Goal: Transaction & Acquisition: Purchase product/service

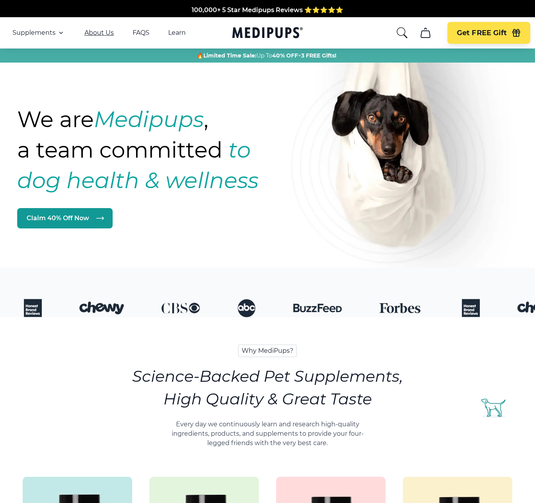
click at [94, 33] on link "About Us" at bounding box center [98, 33] width 29 height 8
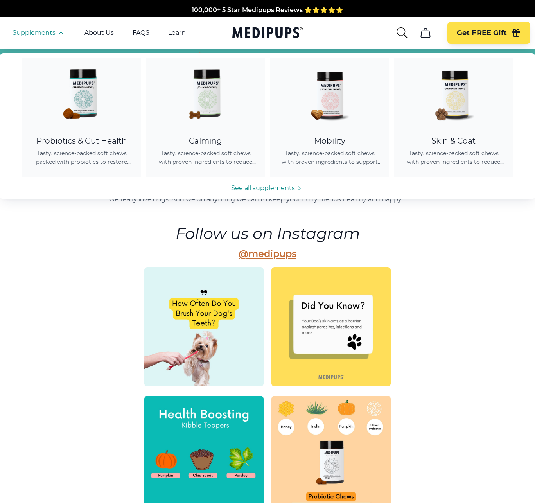
click at [51, 31] on span "Supplements" at bounding box center [34, 33] width 43 height 8
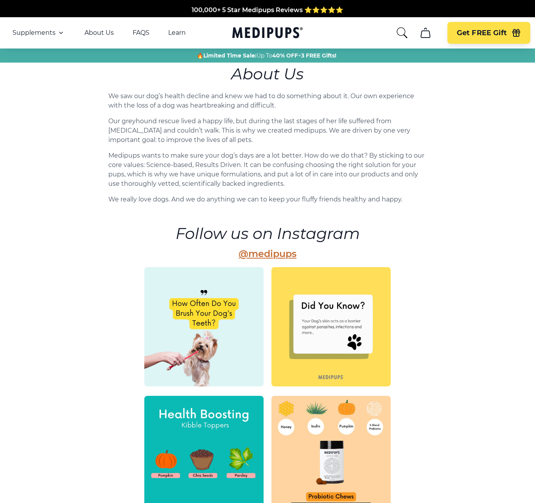
click at [51, 31] on span "Supplements" at bounding box center [34, 33] width 43 height 8
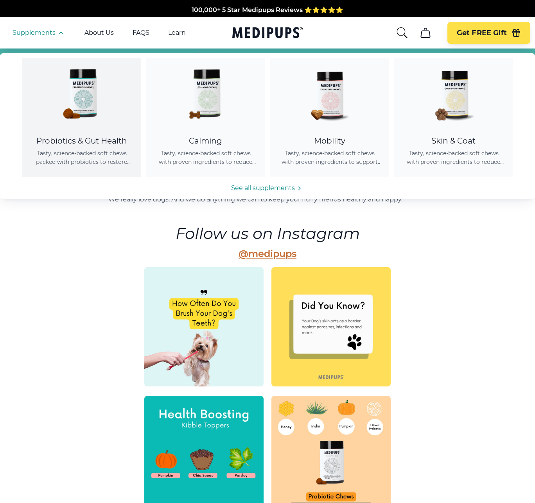
click at [81, 99] on img at bounding box center [82, 93] width 70 height 70
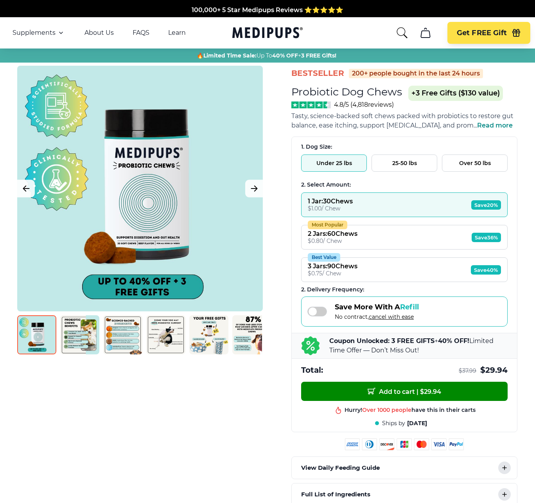
click at [387, 205] on button "1 Jar : 30 Chews $ 1.00 / Chew Save 20%" at bounding box center [404, 204] width 206 height 25
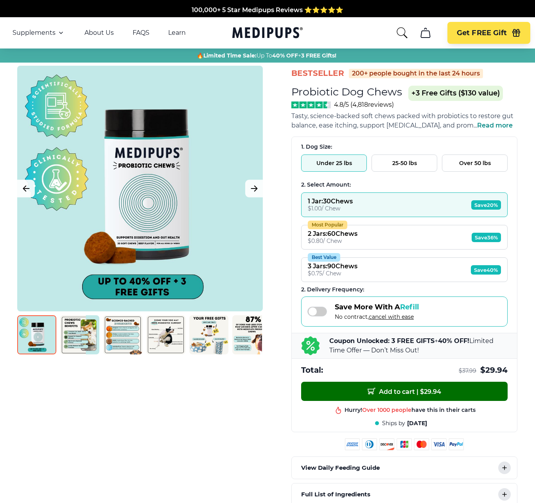
click at [414, 392] on span "Add to cart | $ 29.94" at bounding box center [405, 391] width 74 height 8
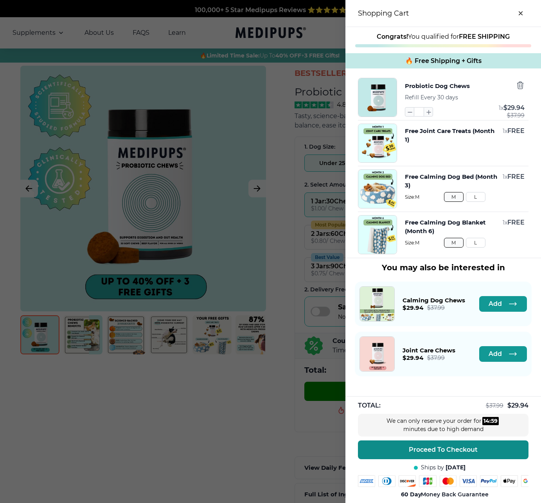
click at [420, 446] on span "Proceed To Checkout" at bounding box center [443, 450] width 69 height 8
